Goal: Transaction & Acquisition: Purchase product/service

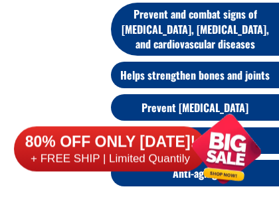
scroll to position [3132, 0]
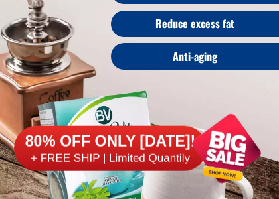
click at [84, 114] on div "80% OFF ONLY [DATE]! + FREE SHIP | Limited Quantily" at bounding box center [145, 148] width 263 height 101
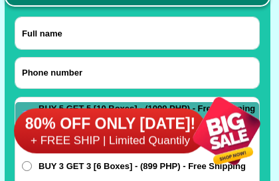
scroll to position [10547, 0]
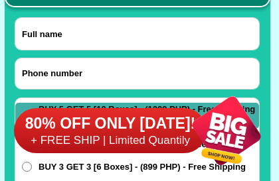
click at [72, 34] on input "Input full_name" at bounding box center [137, 34] width 244 height 32
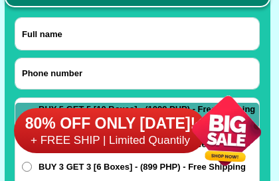
select select "63_219"
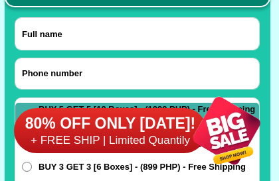
type input "09171849206"
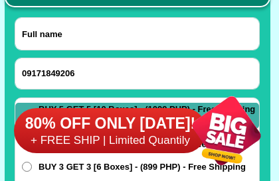
type input "Eda Tambio9535 [GEOGRAPHIC_DATA]"
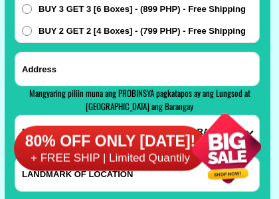
scroll to position [10705, 0]
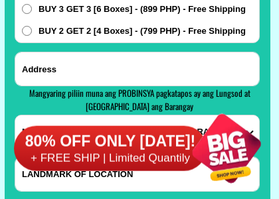
click at [53, 70] on input "Input address" at bounding box center [137, 68] width 244 height 33
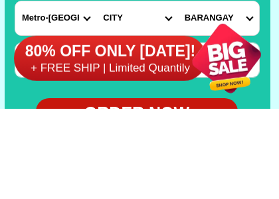
scroll to position [10730, 0]
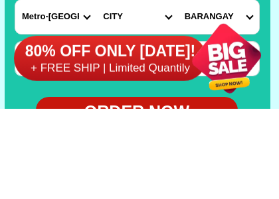
type input "[STREET_ADDRESS]"
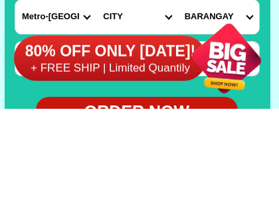
click at [166, 98] on div "80% OFF ONLY [DATE]! + FREE SHIP | Limited Quantily" at bounding box center [146, 148] width 264 height 101
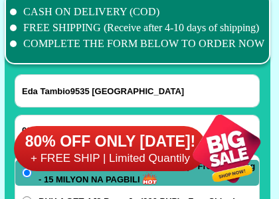
scroll to position [10473, 0]
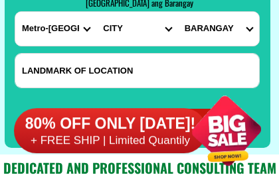
click at [170, 28] on select "CITY [GEOGRAPHIC_DATA] [GEOGRAPHIC_DATA] [GEOGRAPHIC_DATA] [GEOGRAPHIC_DATA]-ci…" at bounding box center [136, 29] width 81 height 34
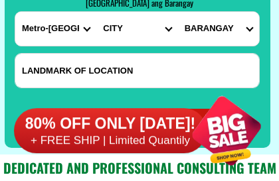
scroll to position [10809, 0]
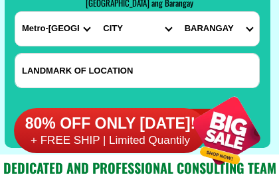
select select "63_2197133"
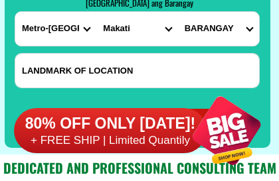
click at [250, 31] on select "BARANGAY [GEOGRAPHIC_DATA]~air [PERSON_NAME] Cembo Comembo Dasmarinas [GEOGRAPH…" at bounding box center [218, 29] width 81 height 34
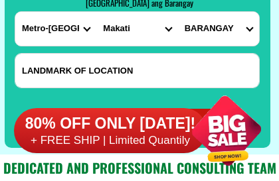
select select "63_21971338456"
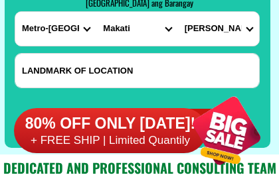
click at [26, 76] on input "Input LANDMARKOFLOCATION" at bounding box center [137, 71] width 244 height 34
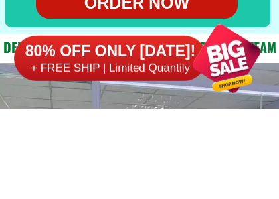
scroll to position [10845, 0]
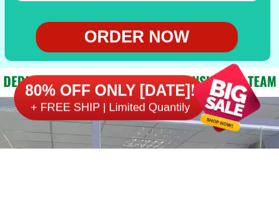
type input "Along kalayaan C5 2nd stop light from jollibee sideDoli supermart MOTOLITE"
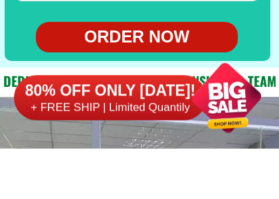
click at [134, 76] on div "ORDER NOW" at bounding box center [137, 88] width 202 height 25
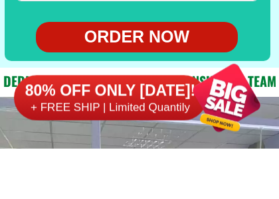
radio input "true"
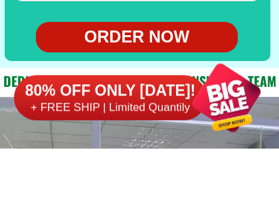
scroll to position [10896, 0]
